Goal: Check status

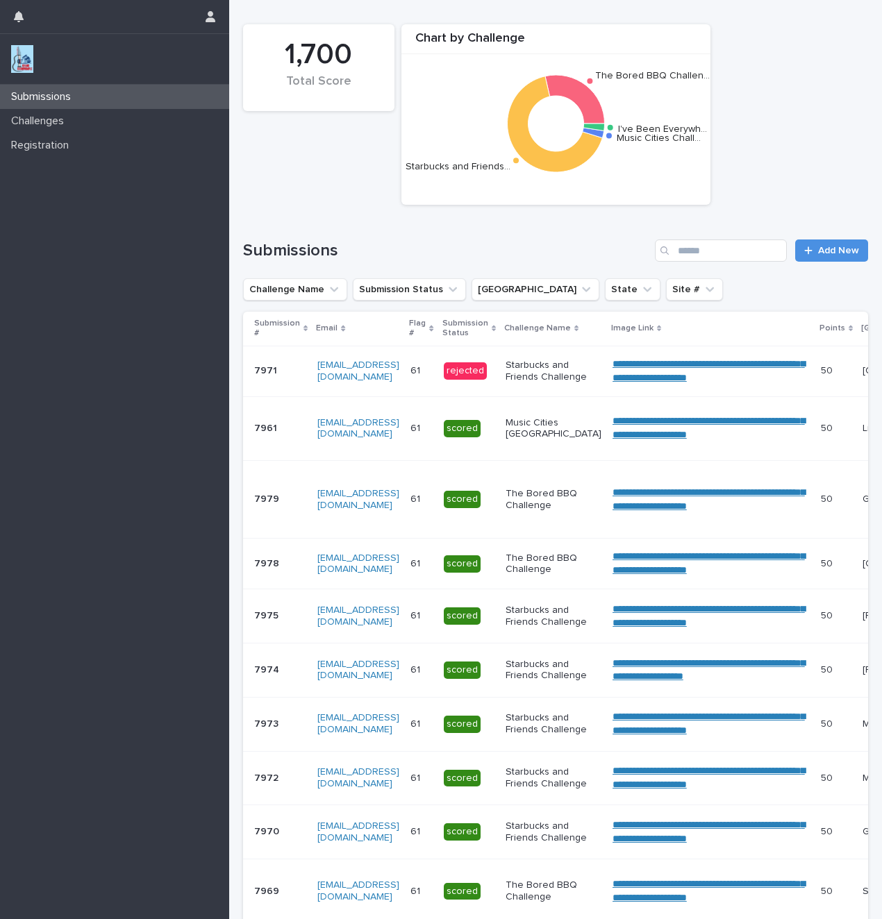
click at [487, 370] on div "rejected" at bounding box center [465, 370] width 43 height 17
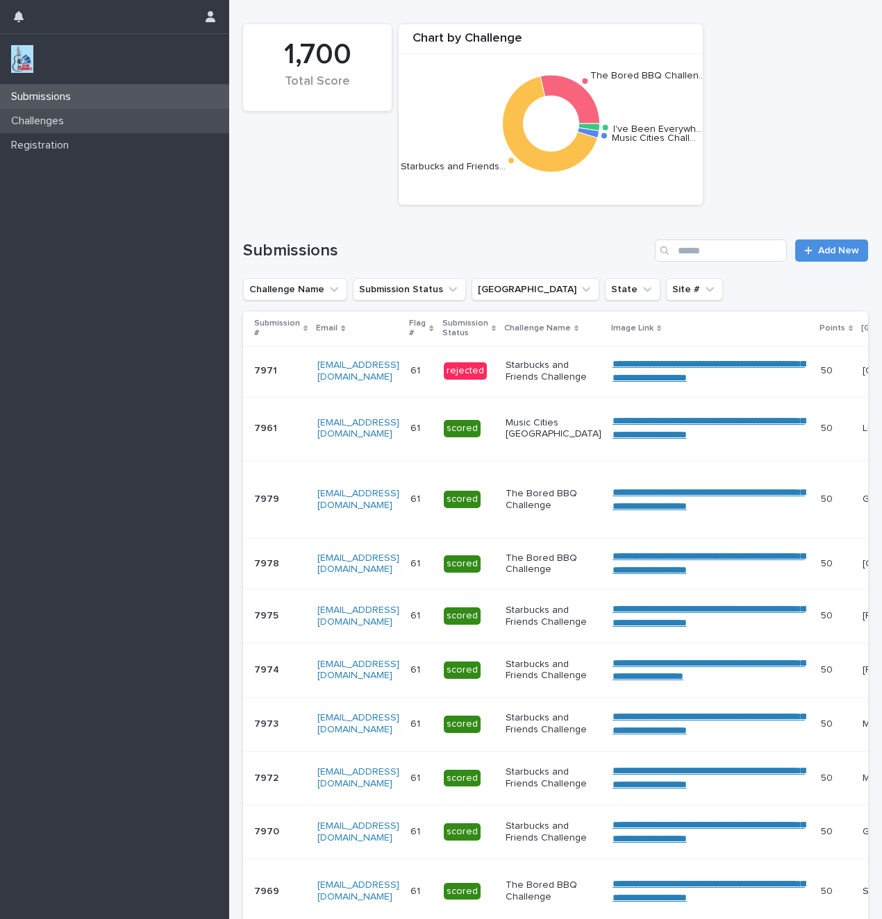
click at [26, 126] on p "Challenges" at bounding box center [40, 121] width 69 height 13
